Goal: Task Accomplishment & Management: Use online tool/utility

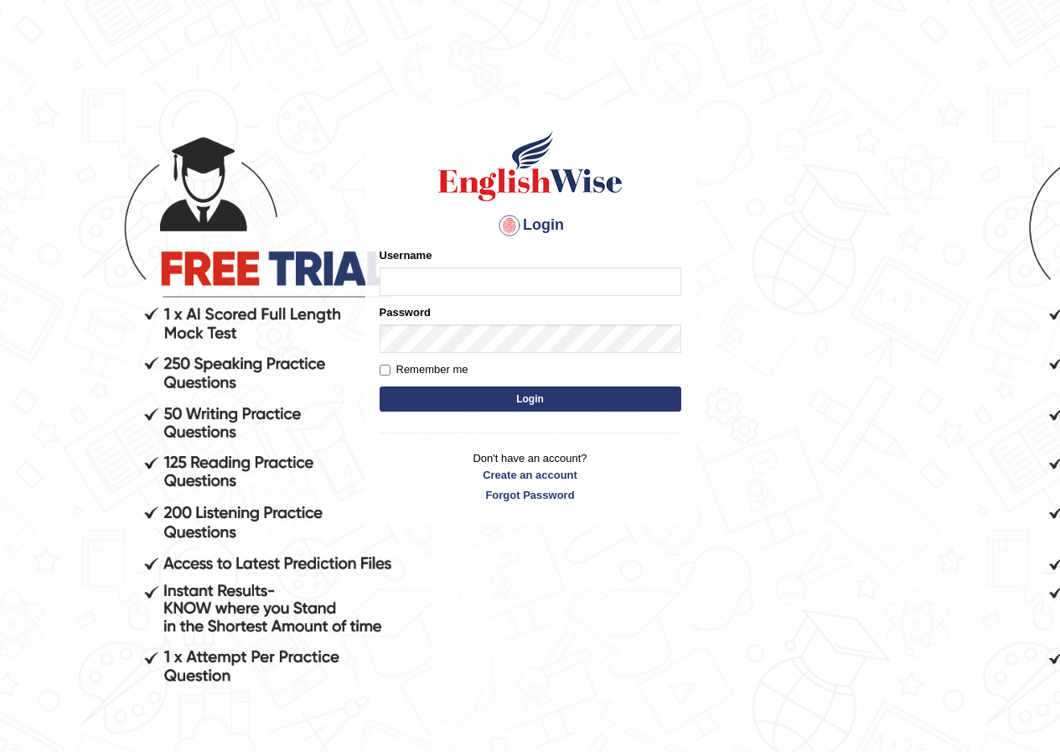
click at [414, 282] on input "Username" at bounding box center [531, 281] width 302 height 29
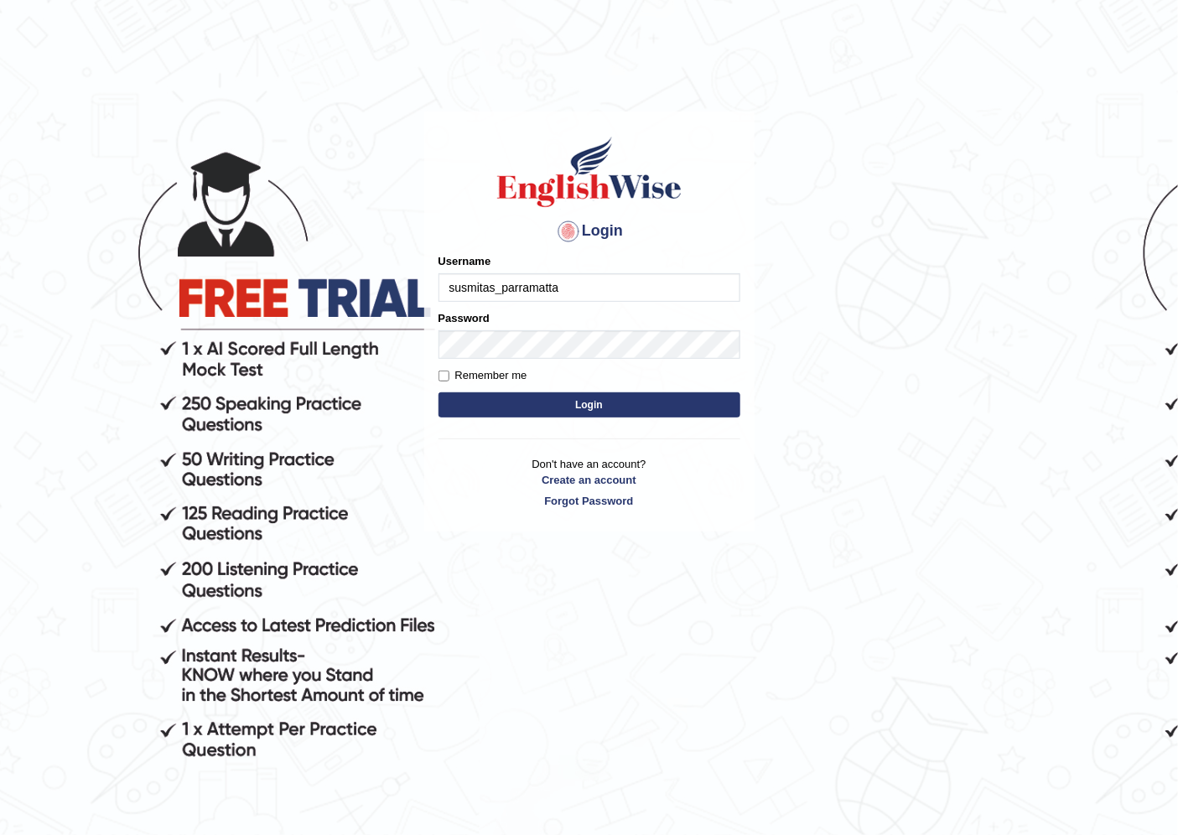
type input "susmitas_parramatta"
click at [523, 412] on button "Login" at bounding box center [589, 404] width 302 height 25
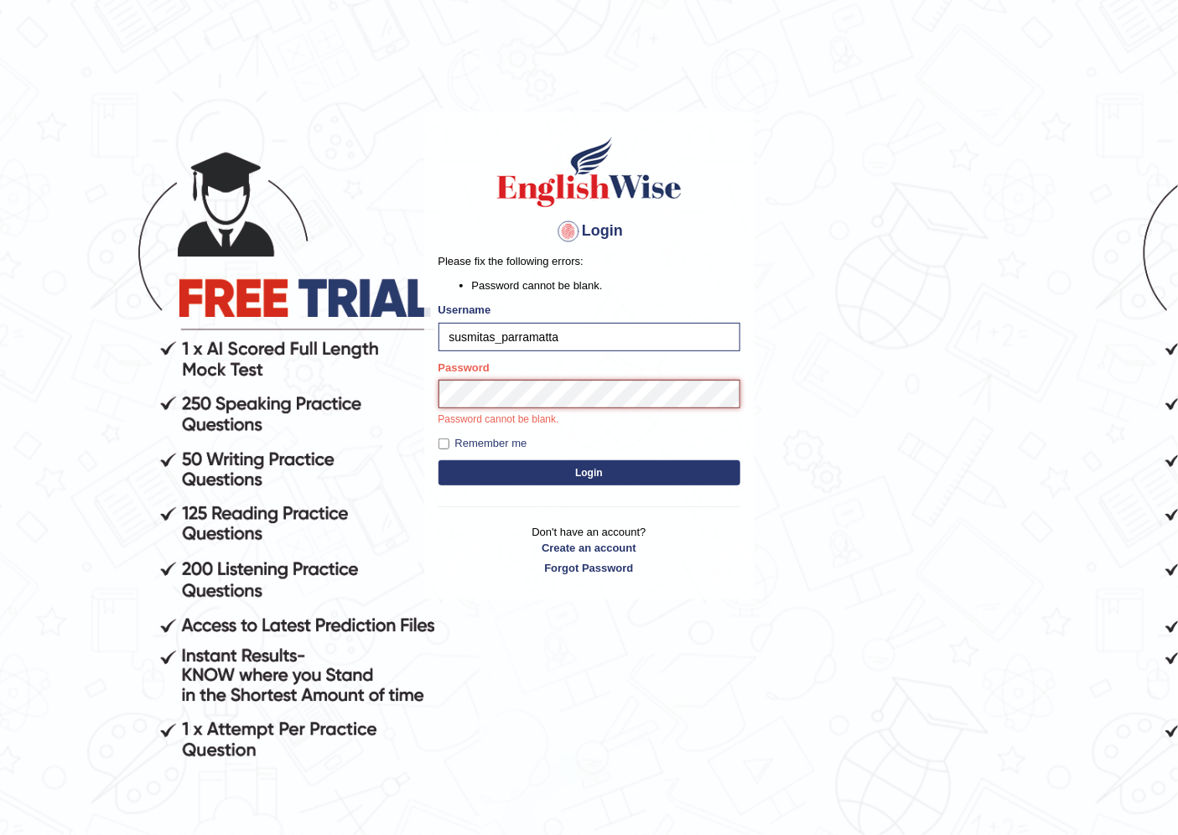
click at [438, 460] on button "Login" at bounding box center [589, 472] width 302 height 25
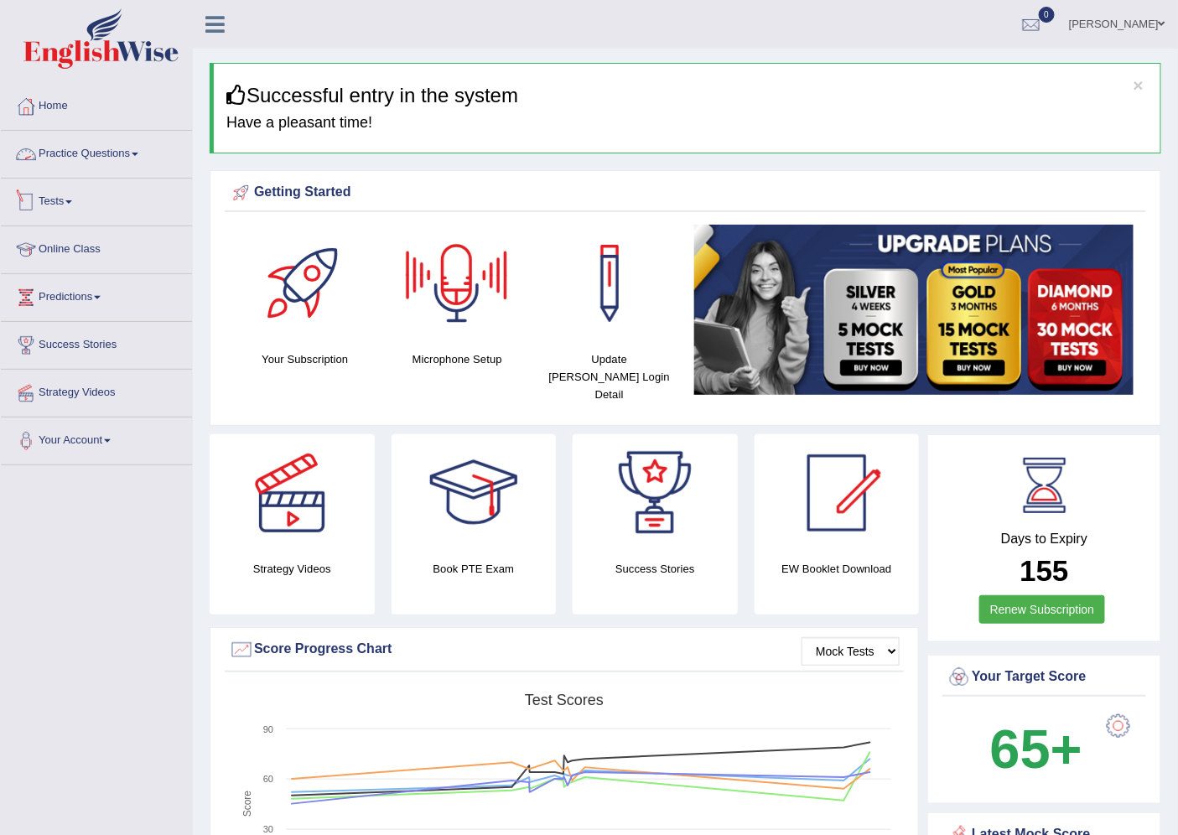
click at [70, 208] on link "Tests" at bounding box center [96, 200] width 191 height 42
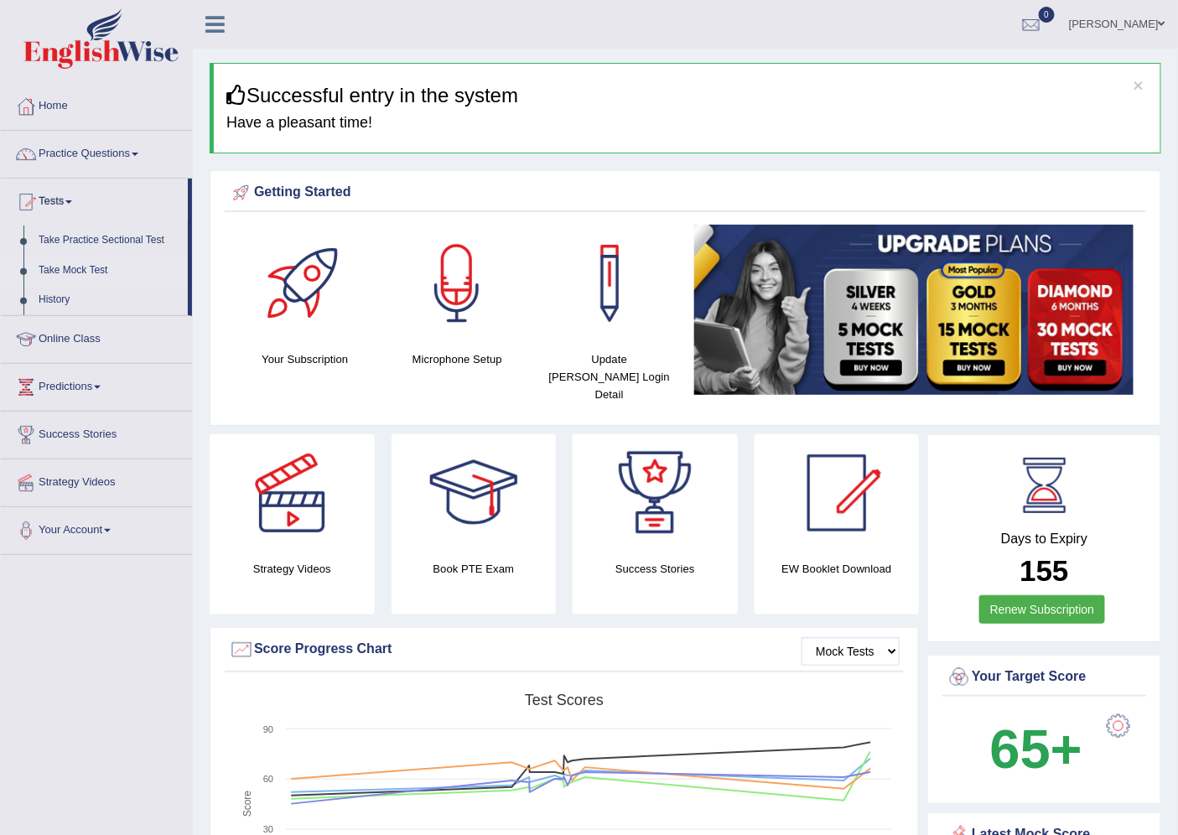
click at [71, 262] on link "Take Mock Test" at bounding box center [109, 271] width 157 height 30
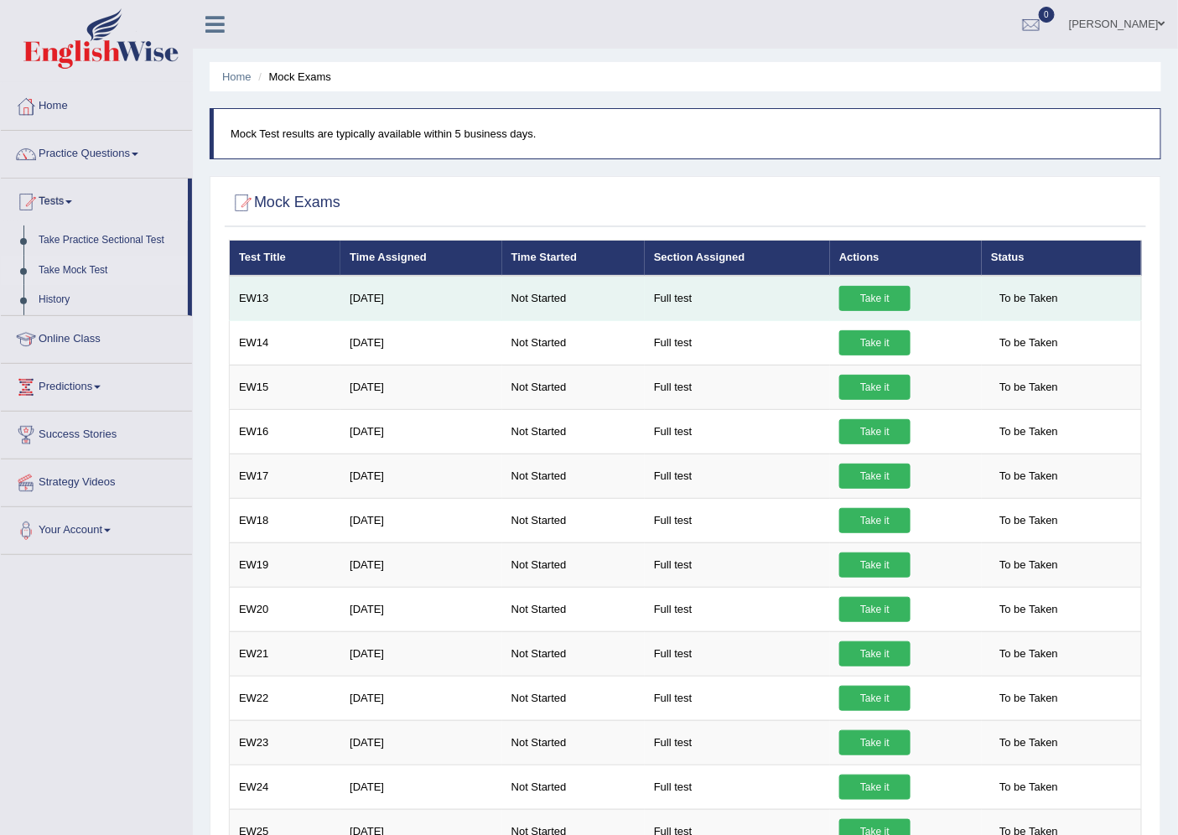
click at [876, 295] on link "Take it" at bounding box center [874, 298] width 71 height 25
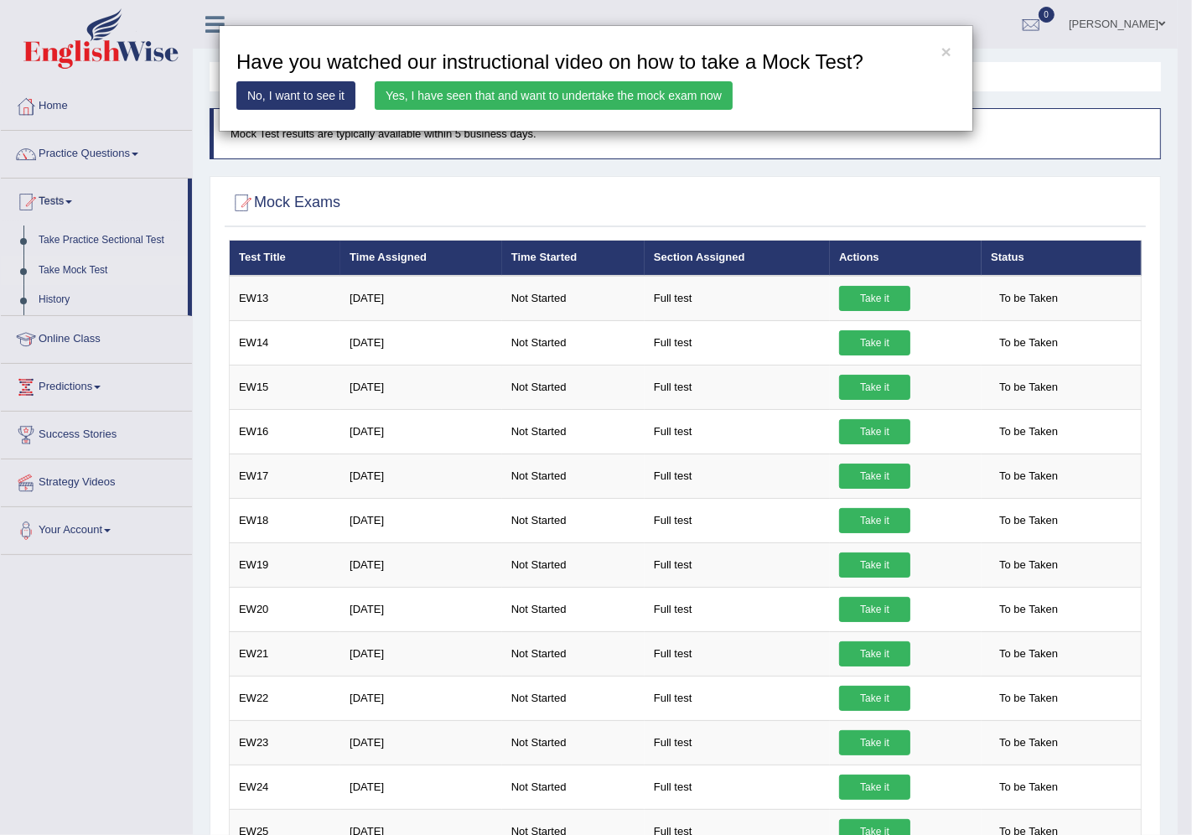
click at [612, 92] on link "Yes, I have seen that and want to undertake the mock exam now" at bounding box center [554, 95] width 358 height 29
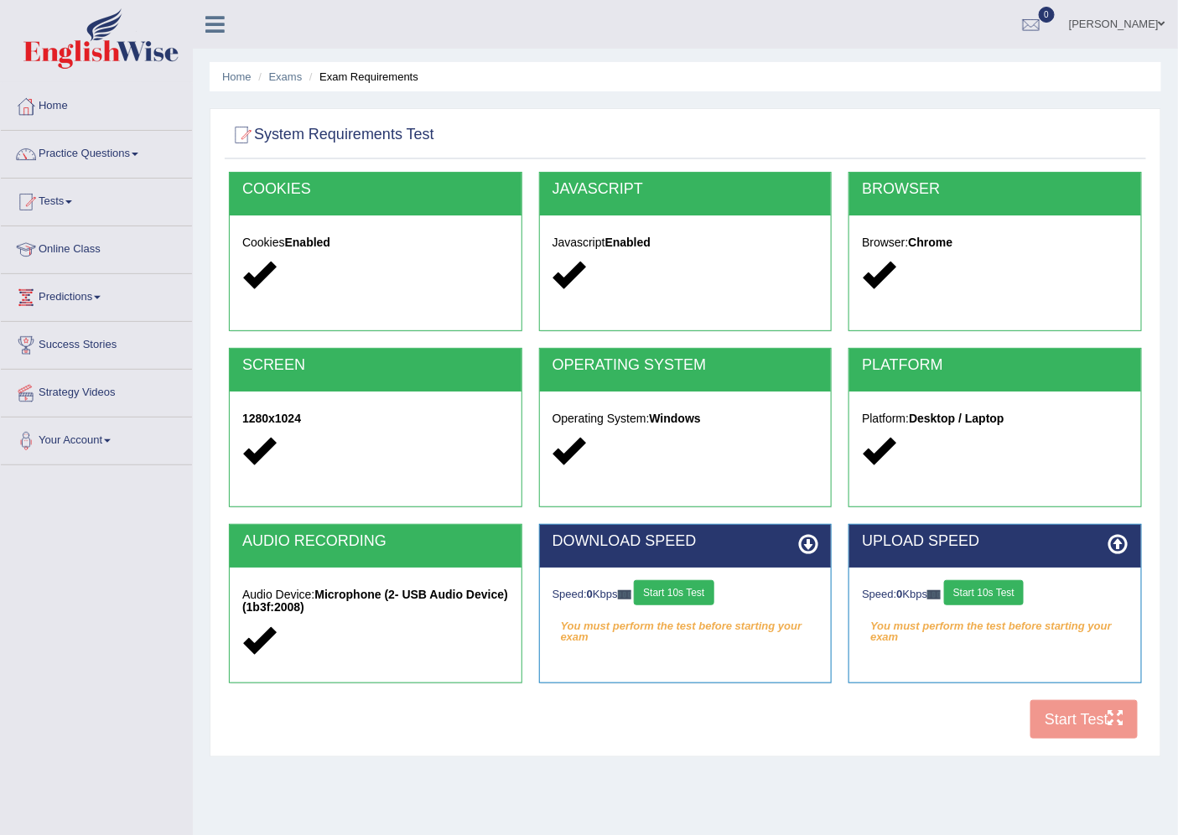
click at [711, 590] on button "Start 10s Test" at bounding box center [674, 592] width 80 height 25
click at [984, 589] on button "Start 10s Test" at bounding box center [984, 592] width 80 height 25
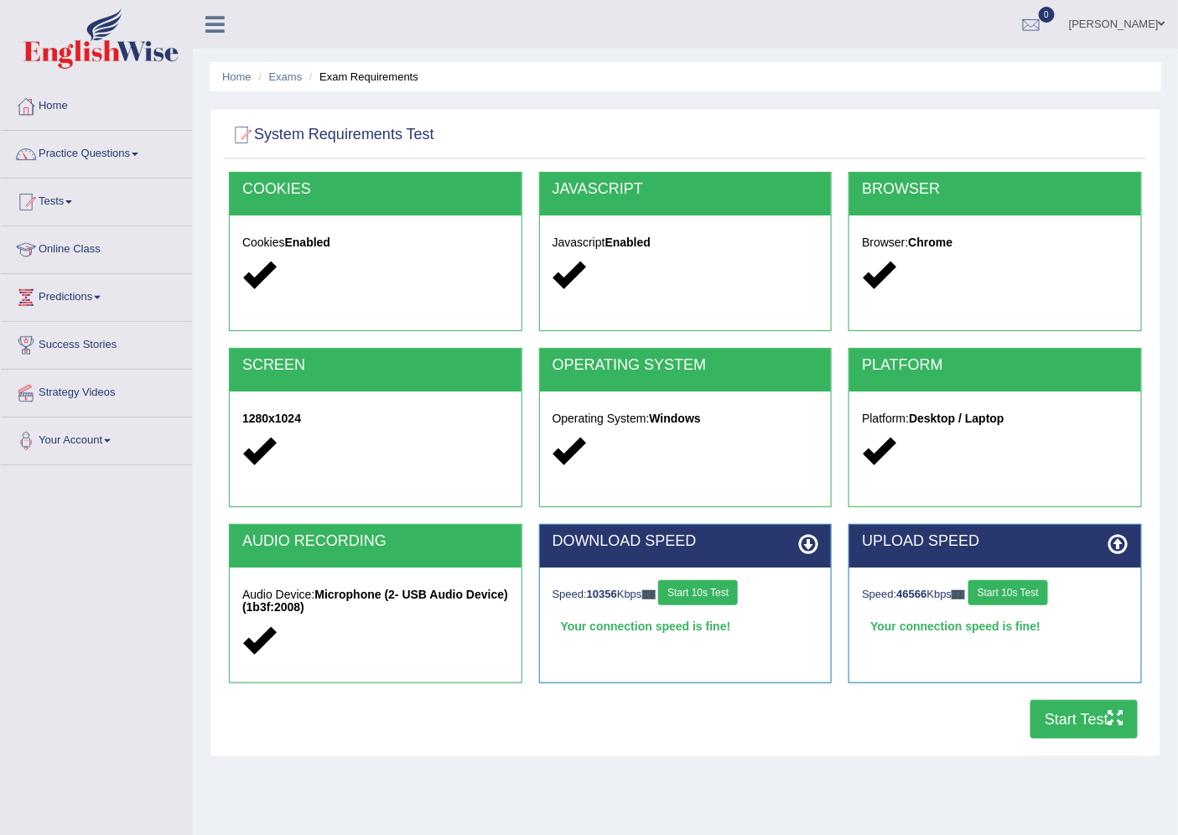
click at [1050, 721] on button "Start Test" at bounding box center [1083, 719] width 107 height 39
